Goal: Check status: Check status

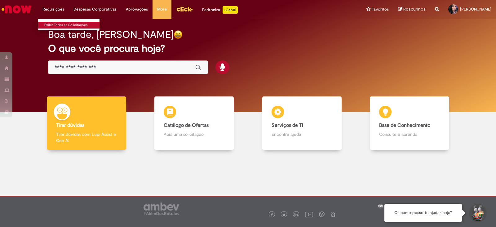
click at [51, 26] on link "Exibir Todas as Solicitações" at bounding box center [72, 25] width 68 height 7
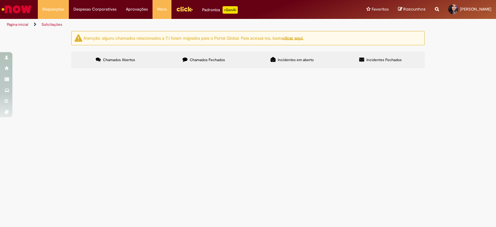
click at [186, 61] on icon at bounding box center [185, 59] width 5 height 5
click at [0, 0] on span "R13434002" at bounding box center [0, 0] width 0 height 0
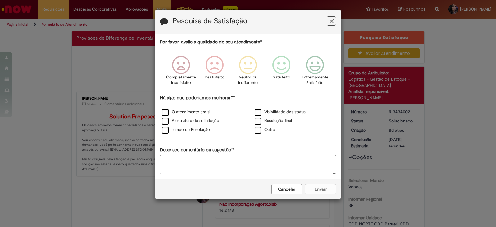
click at [330, 19] on icon "Feedback" at bounding box center [332, 21] width 4 height 7
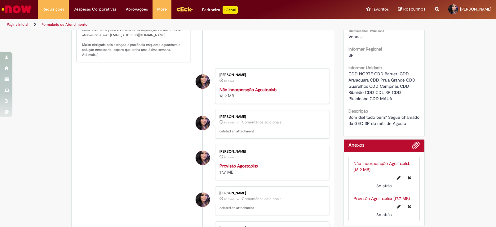
scroll to position [155, 0]
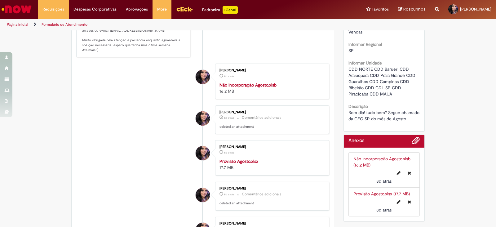
click at [239, 164] on strong "Provisão Agosto.xlsx" at bounding box center [239, 161] width 39 height 6
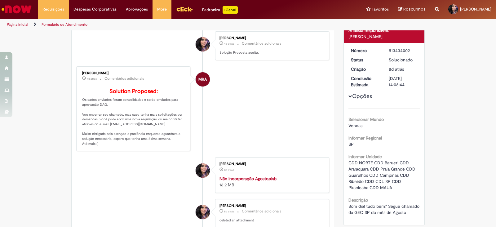
scroll to position [194, 0]
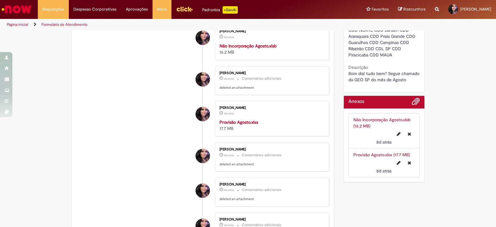
click at [354, 117] on link "Não Incorporação Agosto.xlsb (16.2 MB)" at bounding box center [382, 123] width 57 height 12
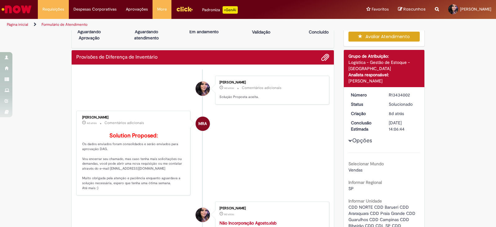
scroll to position [0, 0]
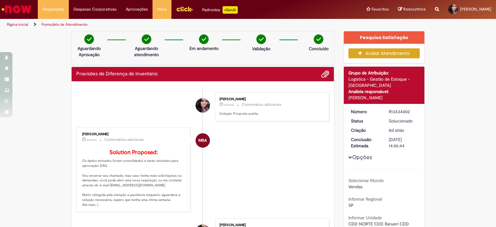
click at [243, 177] on li "MRA [PERSON_NAME] 4d atrás 4 dias atrás Comentários adicionais Solution Propose…" at bounding box center [202, 169] width 253 height 85
